Goal: Find specific page/section: Find specific page/section

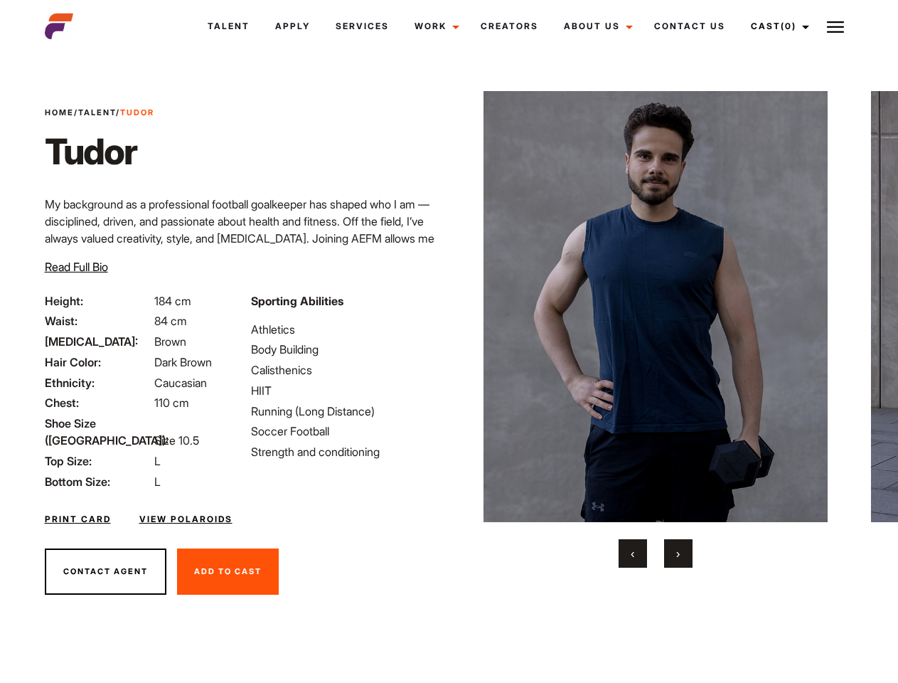
click at [777, 26] on link "Cast (0)" at bounding box center [778, 26] width 80 height 38
click at [836, 26] on img at bounding box center [835, 26] width 17 height 17
click at [655, 329] on img at bounding box center [656, 306] width 345 height 431
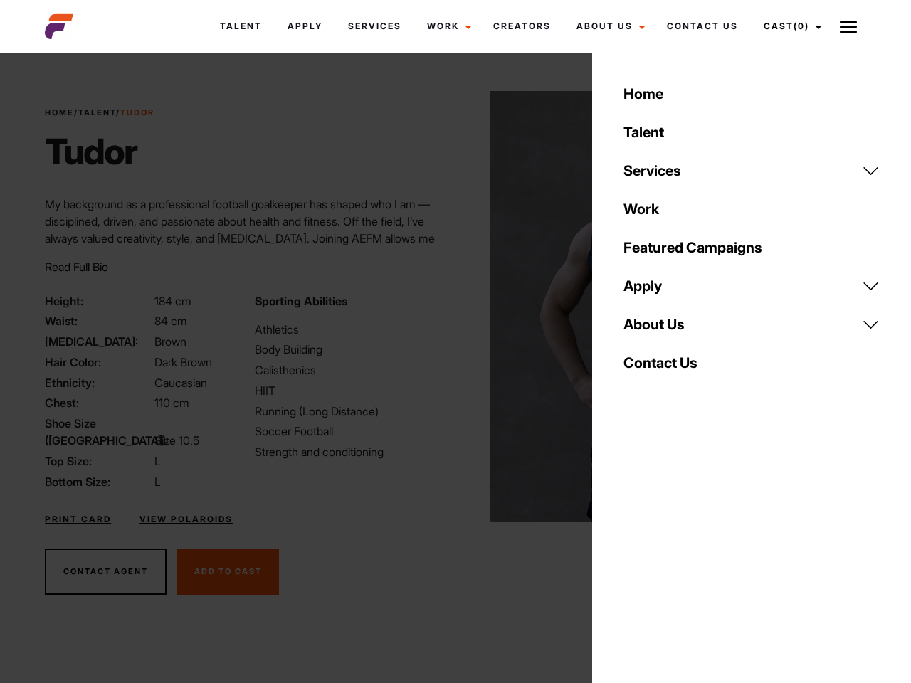
click at [449, 307] on div "Sporting Abilities Athletics Body Building Calisthenics HIIT Running (Long Dist…" at bounding box center [350, 391] width 209 height 198
click at [633, 553] on div "Home Talent Services Talent Casting Photography Videography Creative Hair and M…" at bounding box center [751, 341] width 319 height 683
click at [679, 553] on div "Home Talent Services Talent Casting Photography Videography Creative Hair and M…" at bounding box center [751, 341] width 319 height 683
